Goal: Task Accomplishment & Management: Use online tool/utility

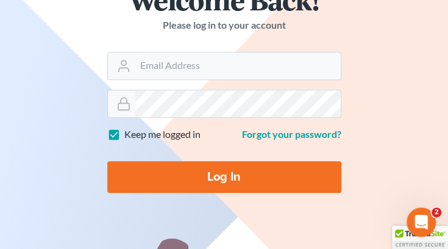
scroll to position [122, 0]
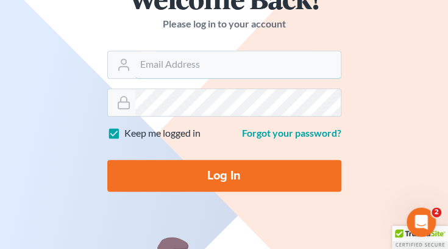
type input "msimmons@phippslaw.net"
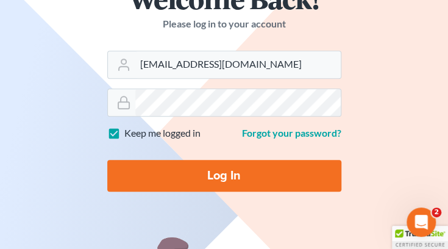
click at [232, 184] on input "Log In" at bounding box center [224, 176] width 234 height 32
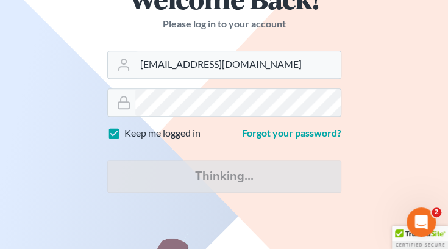
type input "Thinking..."
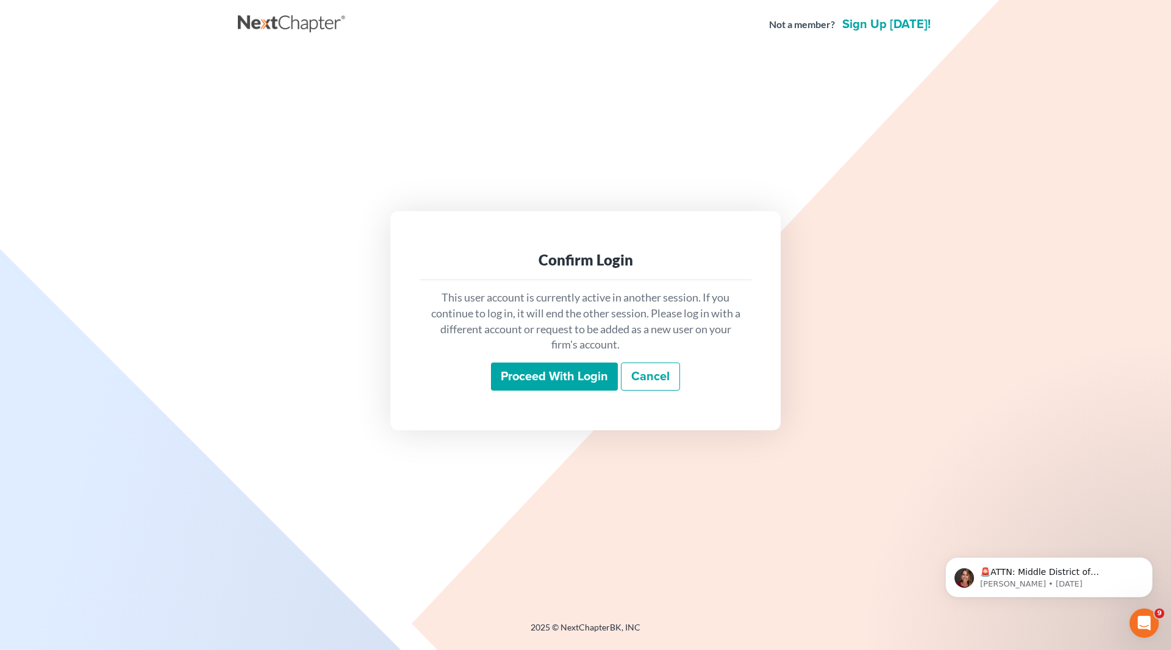
click at [448, 248] on input "Proceed with login" at bounding box center [554, 376] width 127 height 28
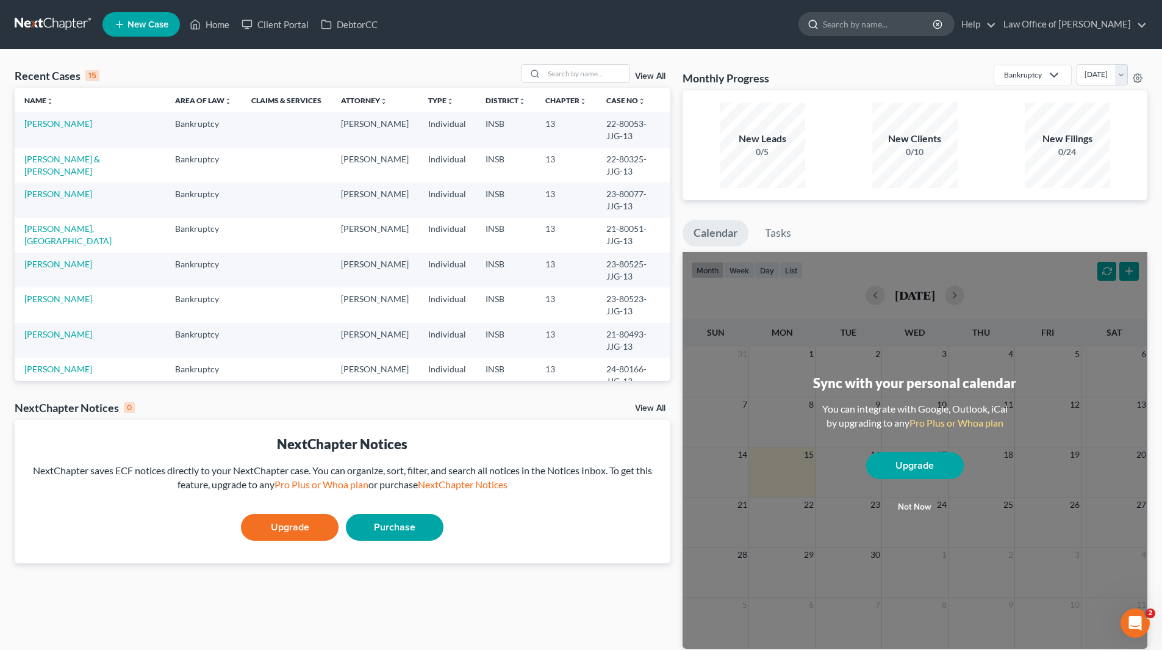
click at [899, 29] on input "search" at bounding box center [879, 24] width 112 height 23
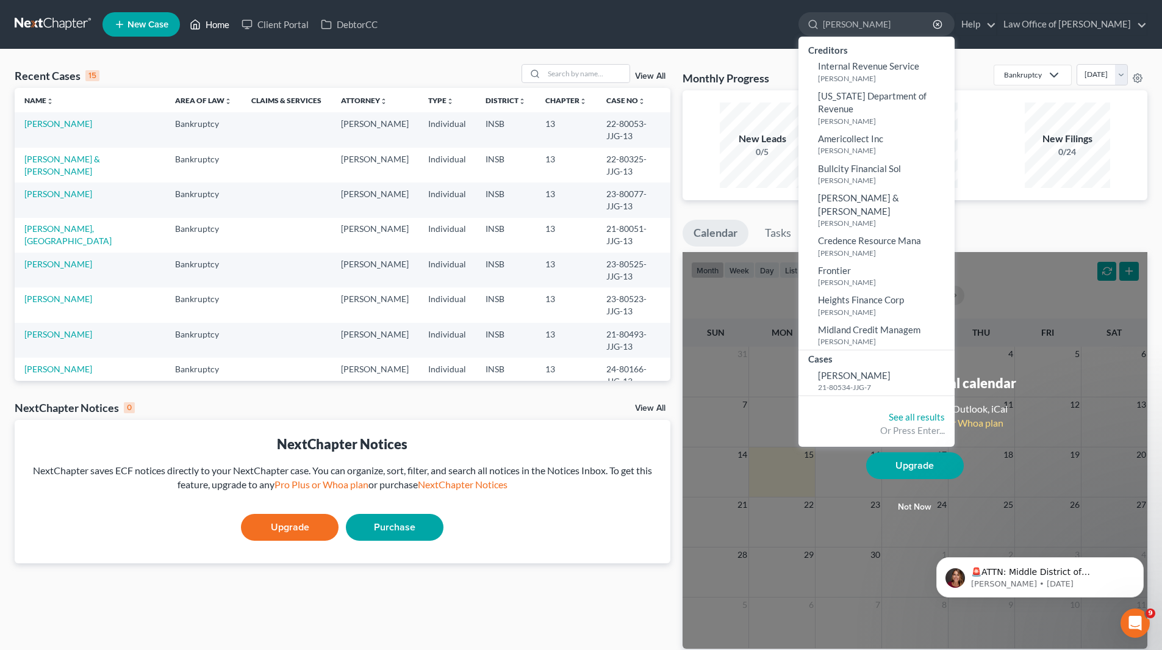
type input "viar"
click at [221, 23] on link "Home" at bounding box center [210, 24] width 52 height 22
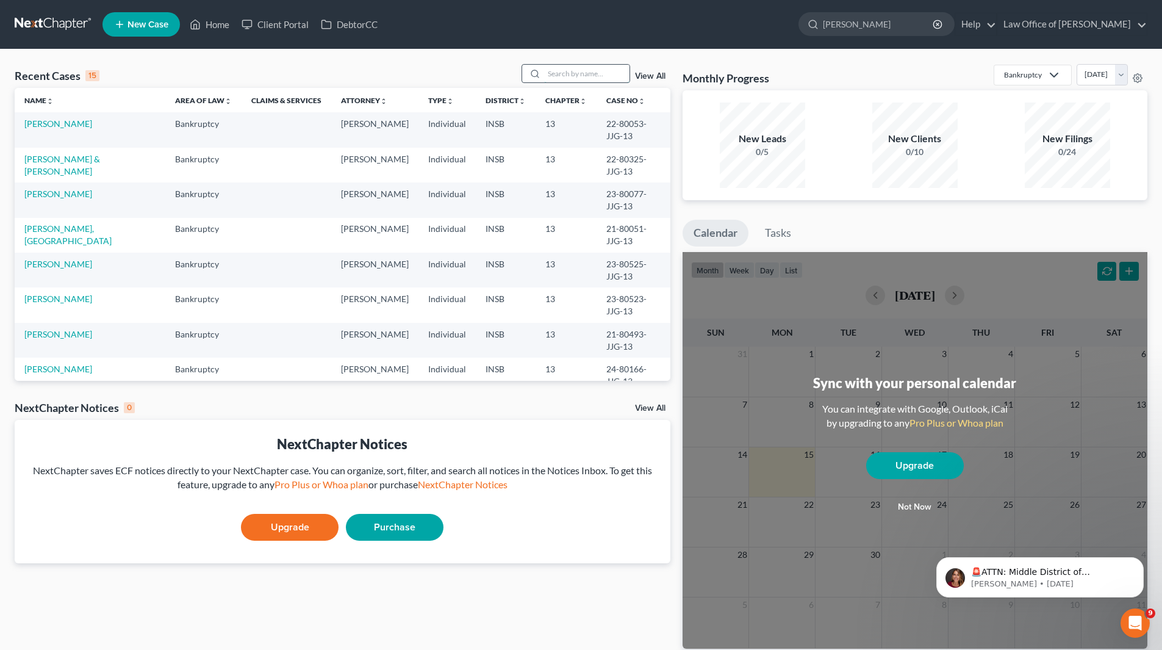
click at [572, 76] on input "search" at bounding box center [586, 74] width 85 height 18
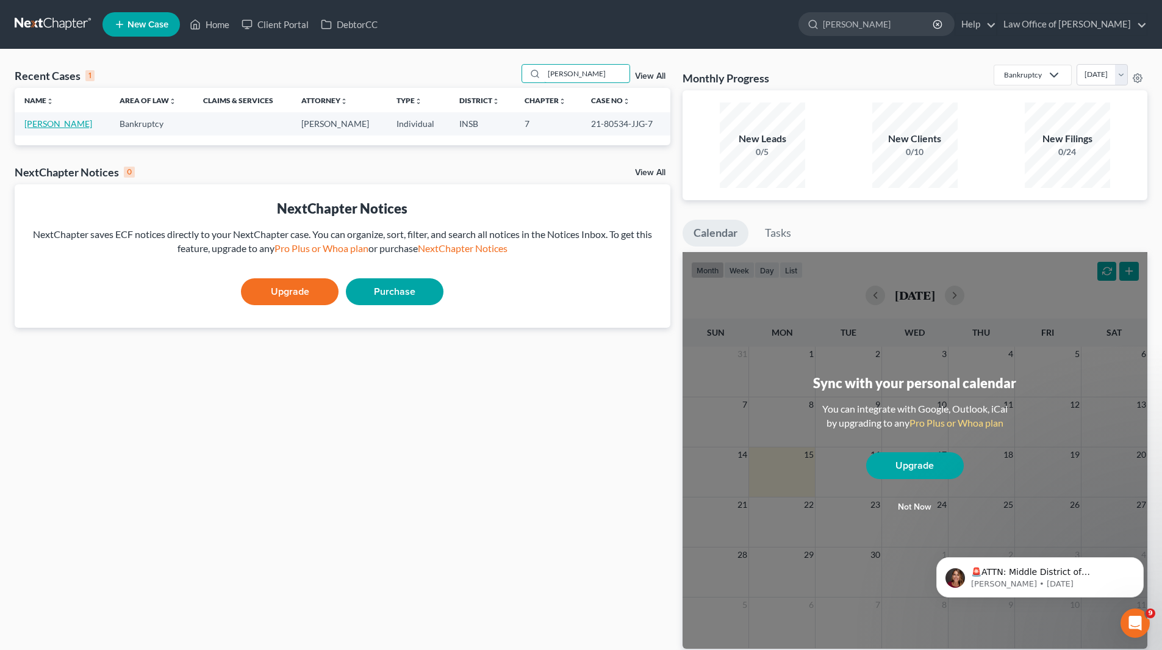
type input "viar"
click at [56, 121] on link "Viar, Christina" at bounding box center [58, 123] width 68 height 10
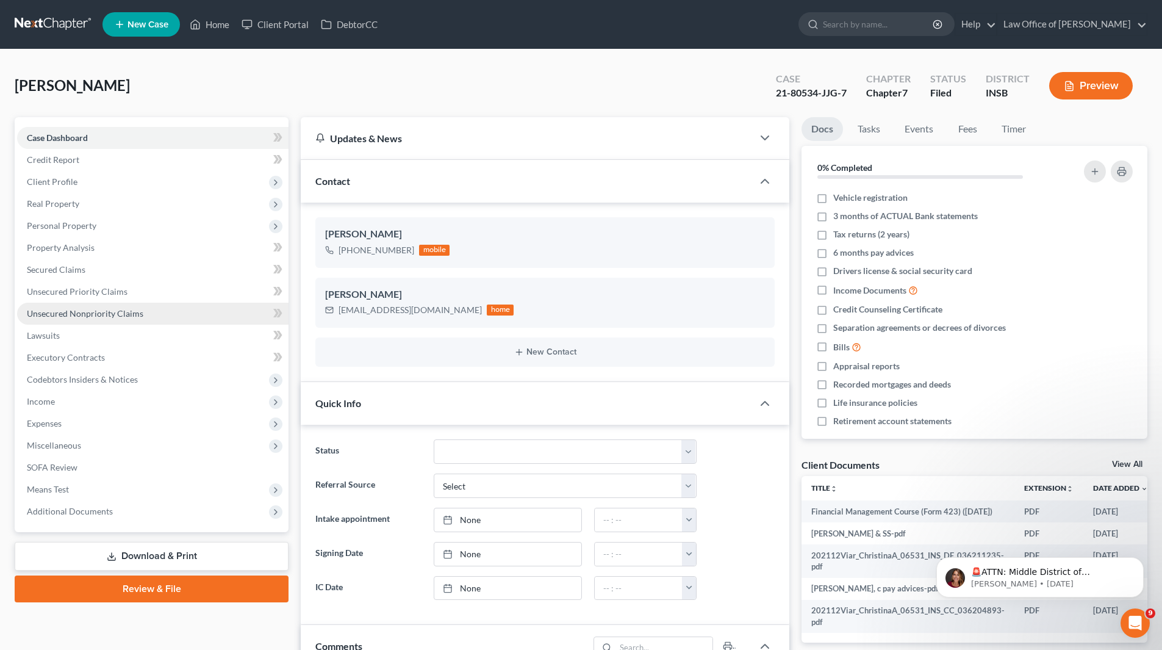
scroll to position [1442, 0]
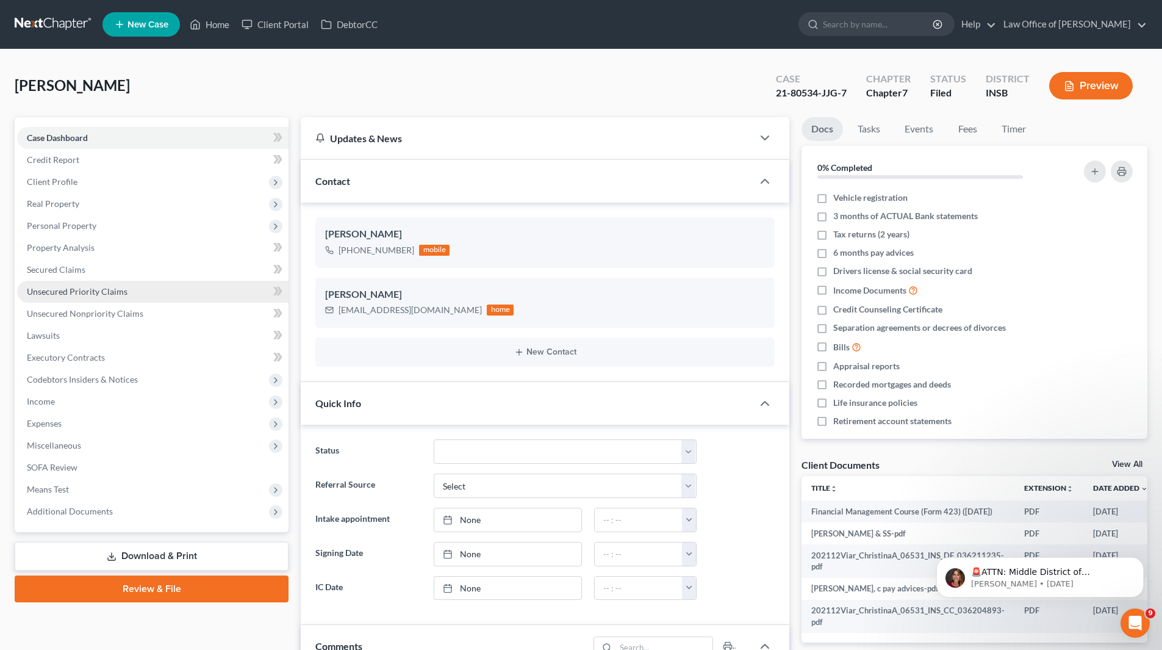
click at [71, 289] on span "Unsecured Priority Claims" at bounding box center [77, 291] width 101 height 10
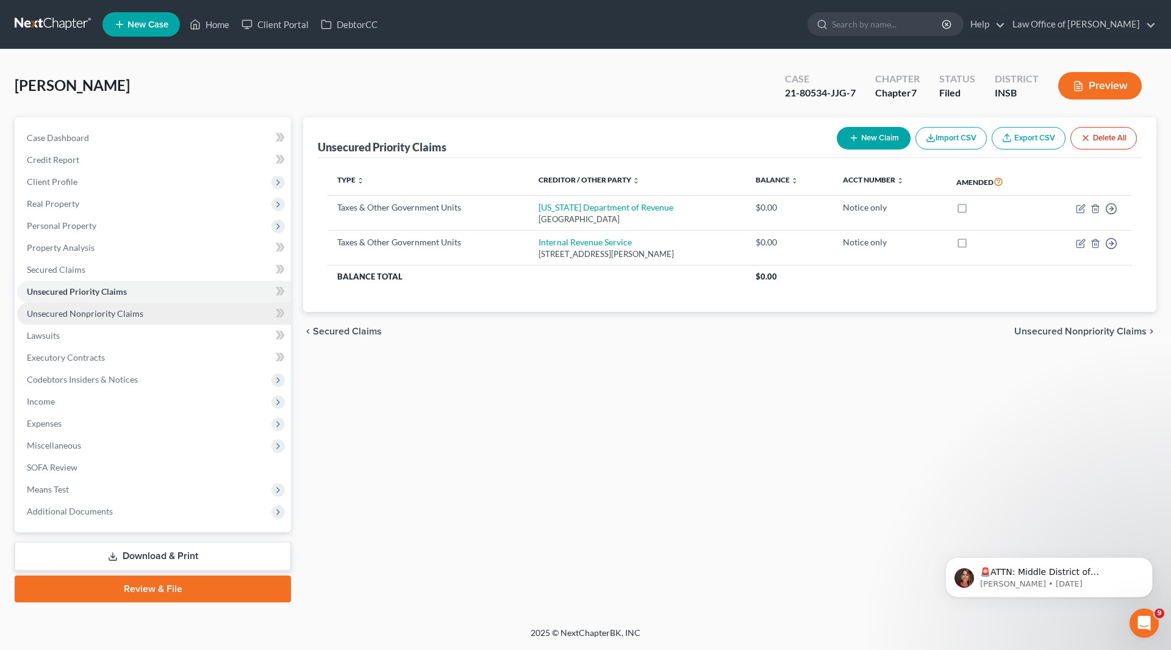
click at [129, 309] on span "Unsecured Nonpriority Claims" at bounding box center [85, 313] width 117 height 10
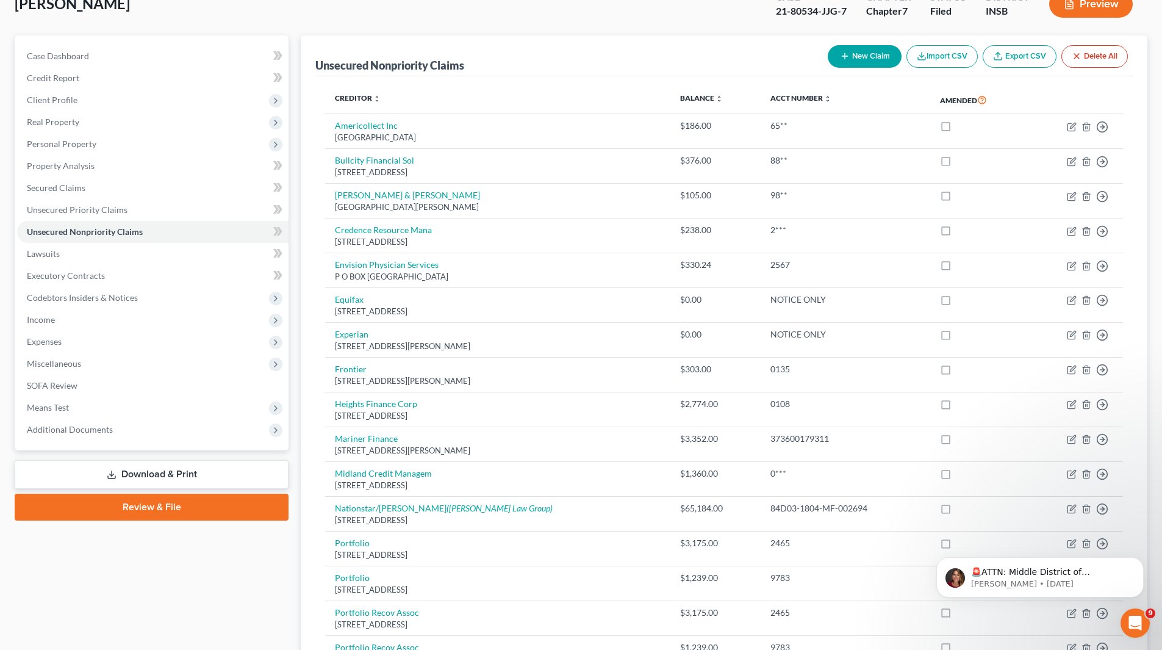
scroll to position [60, 0]
